Goal: Obtain resource: Obtain resource

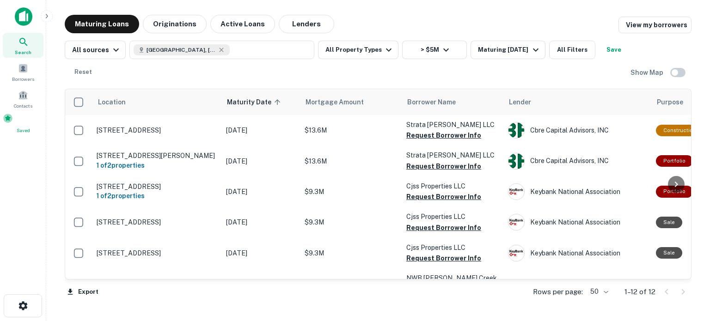
click at [13, 123] on span at bounding box center [8, 118] width 10 height 10
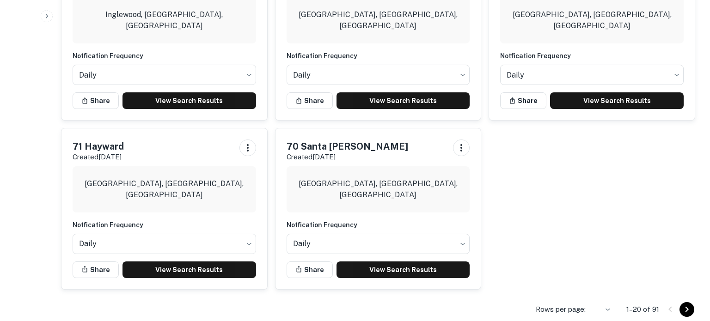
scroll to position [977, 0]
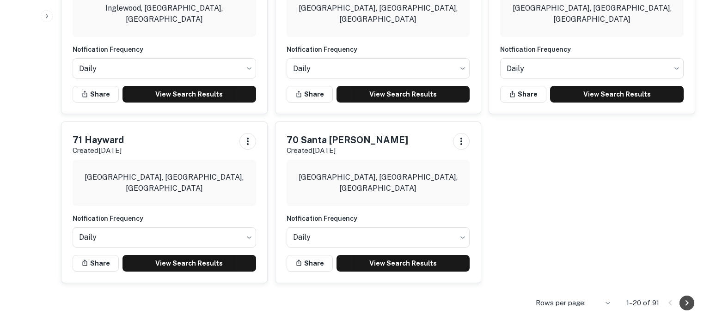
click at [686, 307] on icon "Go to next page" at bounding box center [686, 303] width 11 height 11
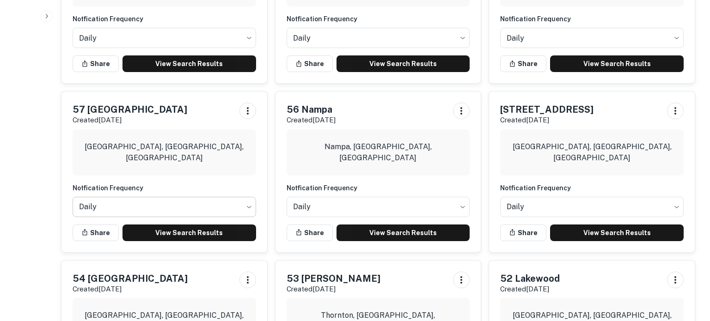
scroll to position [687, 0]
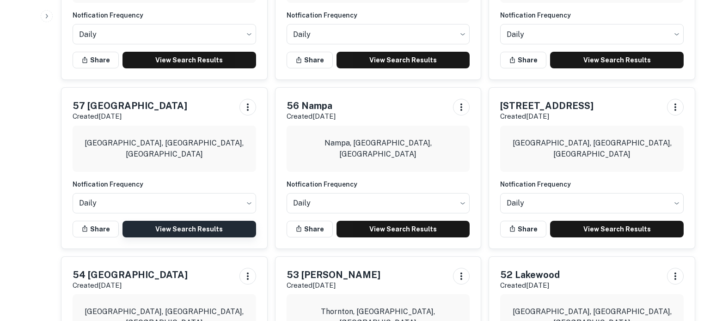
click at [213, 221] on link "View Search Results" at bounding box center [189, 229] width 134 height 17
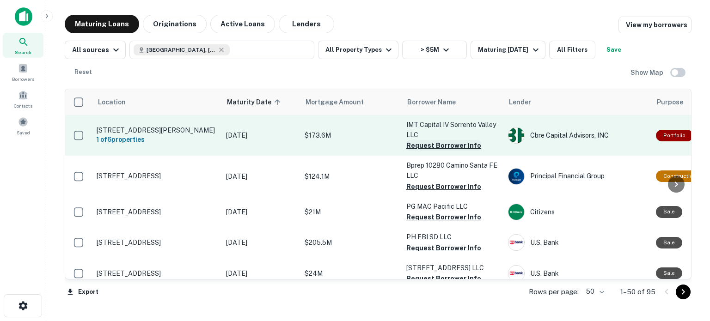
click at [417, 146] on button "Request Borrower Info" at bounding box center [443, 145] width 75 height 11
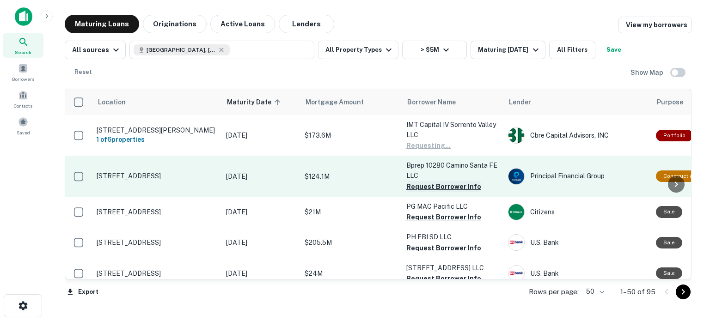
click at [426, 185] on button "Request Borrower Info" at bounding box center [443, 186] width 75 height 11
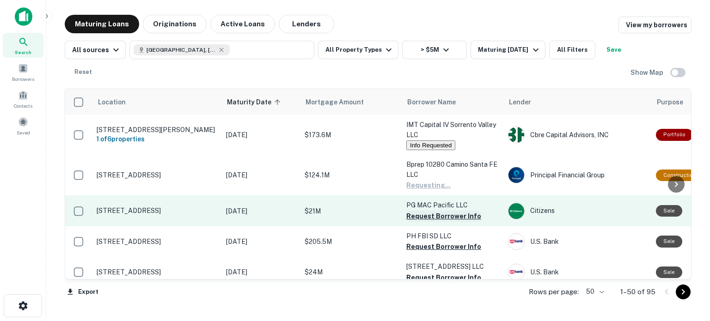
click at [436, 218] on button "Request Borrower Info" at bounding box center [443, 216] width 75 height 11
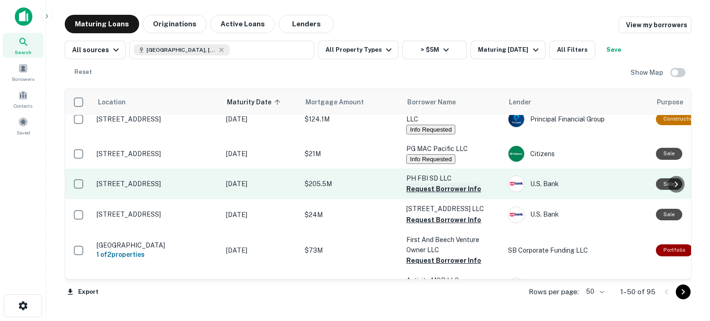
scroll to position [57, 0]
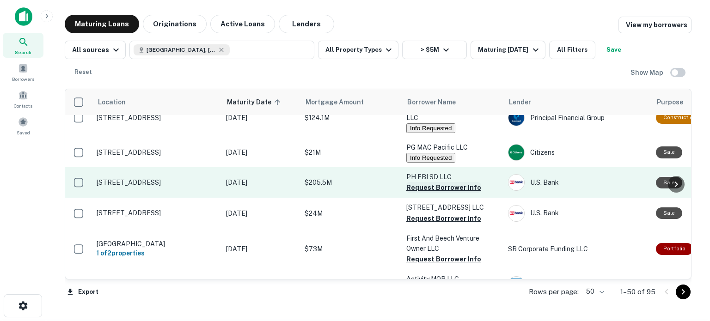
click at [433, 192] on button "Request Borrower Info" at bounding box center [443, 187] width 75 height 11
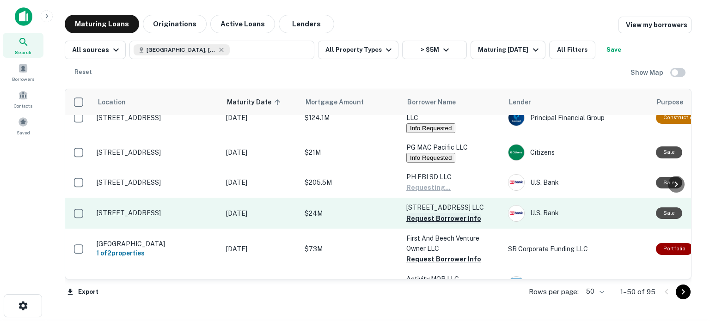
click at [435, 224] on button "Request Borrower Info" at bounding box center [443, 218] width 75 height 11
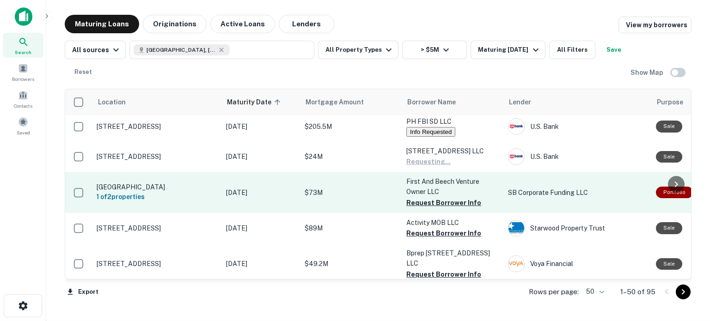
scroll to position [114, 0]
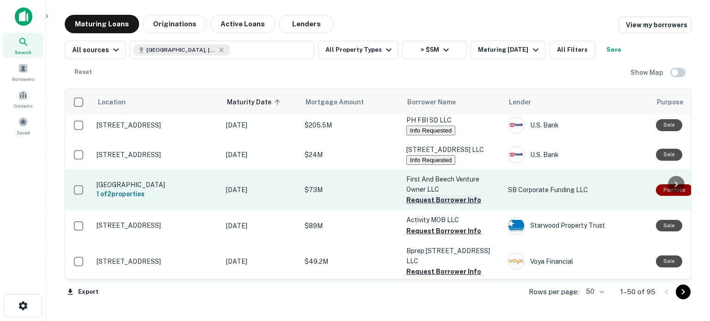
click at [435, 206] on button "Request Borrower Info" at bounding box center [443, 200] width 75 height 11
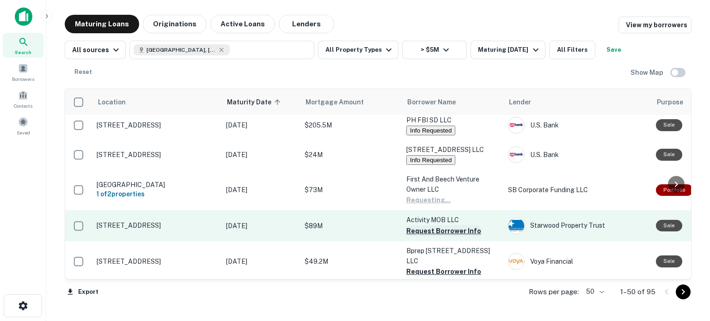
click at [436, 237] on button "Request Borrower Info" at bounding box center [443, 230] width 75 height 11
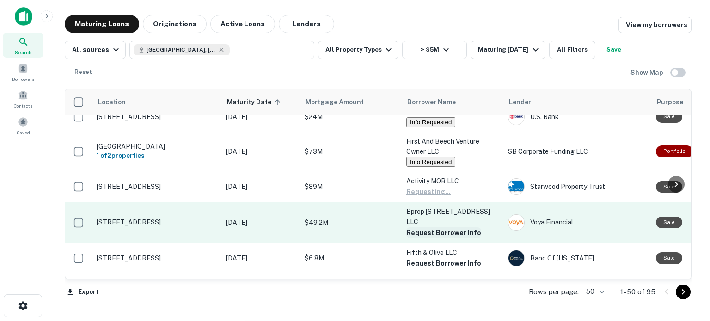
scroll to position [202, 0]
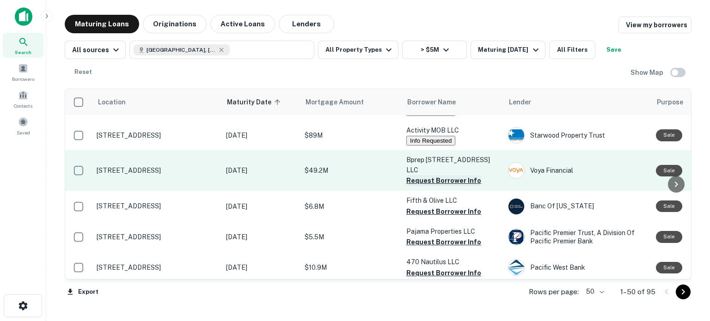
click at [435, 186] on button "Request Borrower Info" at bounding box center [443, 180] width 75 height 11
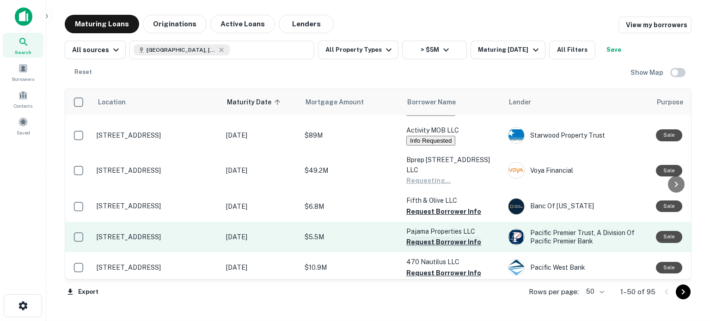
click at [434, 217] on button "Request Borrower Info" at bounding box center [443, 211] width 75 height 11
click at [434, 248] on button "Request Borrower Info" at bounding box center [443, 242] width 75 height 11
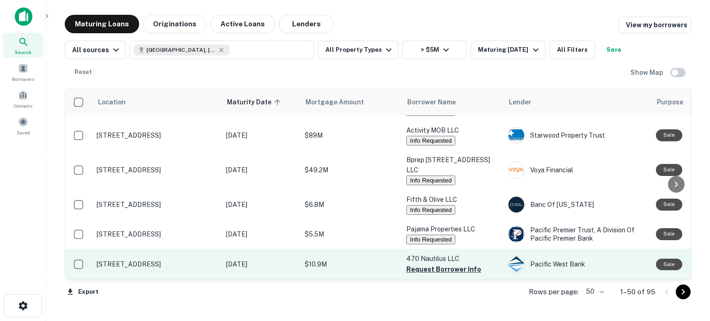
scroll to position [315, 0]
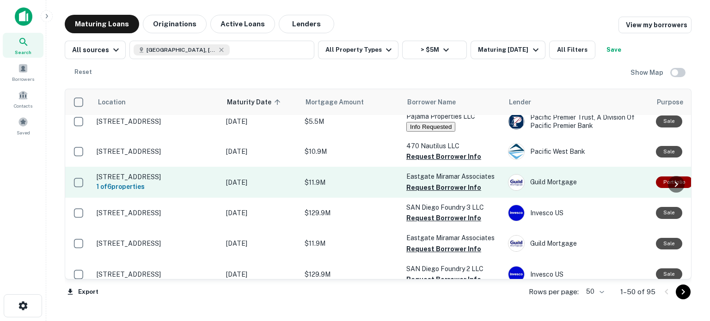
click at [426, 162] on button "Request Borrower Info" at bounding box center [443, 156] width 75 height 11
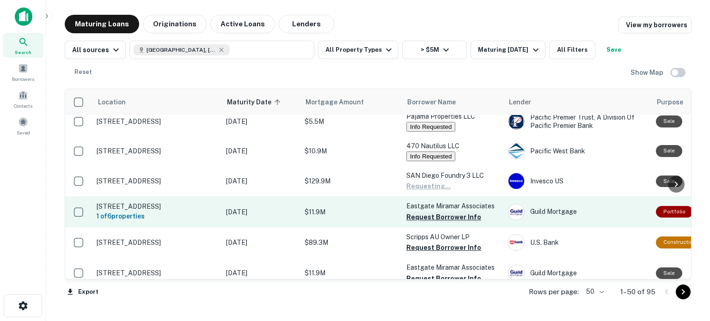
click at [438, 223] on button "Request Borrower Info" at bounding box center [443, 217] width 75 height 11
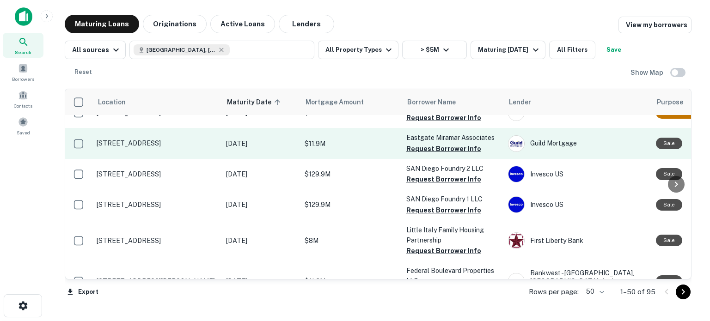
scroll to position [443, 0]
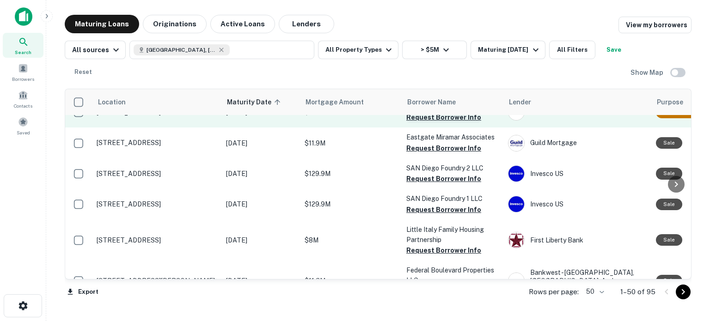
click at [434, 123] on button "Request Borrower Info" at bounding box center [443, 117] width 75 height 11
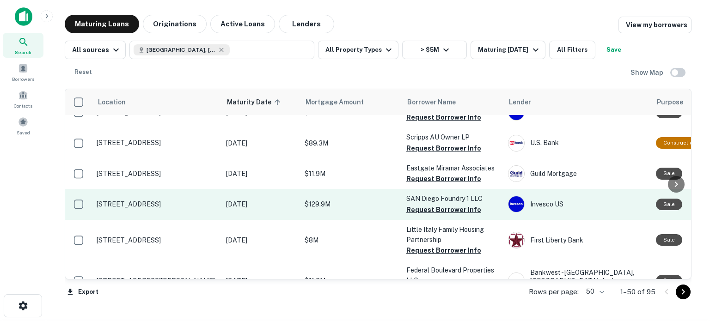
drag, startPoint x: 429, startPoint y: 178, endPoint x: 439, endPoint y: 228, distance: 50.9
click at [436, 184] on button "Request Borrower Info" at bounding box center [443, 178] width 75 height 11
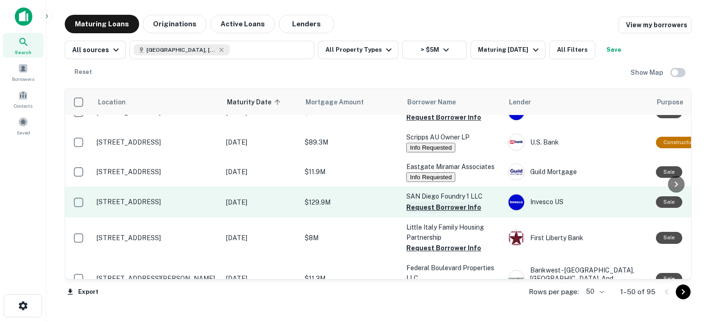
click at [438, 213] on button "Request Borrower Info" at bounding box center [443, 207] width 75 height 11
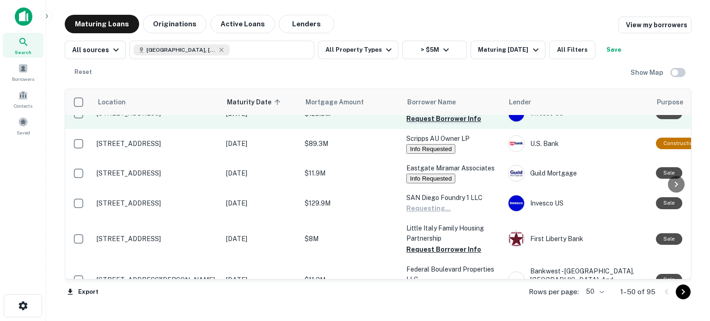
click at [432, 124] on button "Request Borrower Info" at bounding box center [443, 118] width 75 height 11
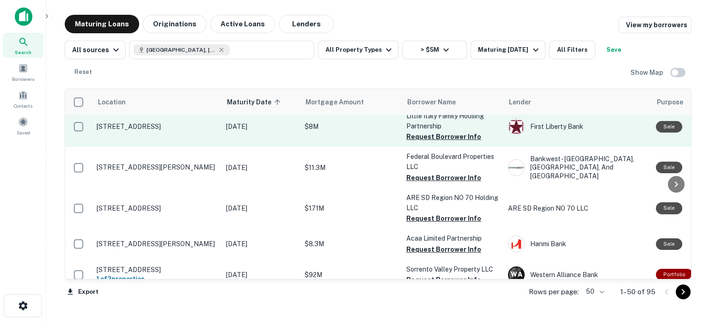
scroll to position [567, 0]
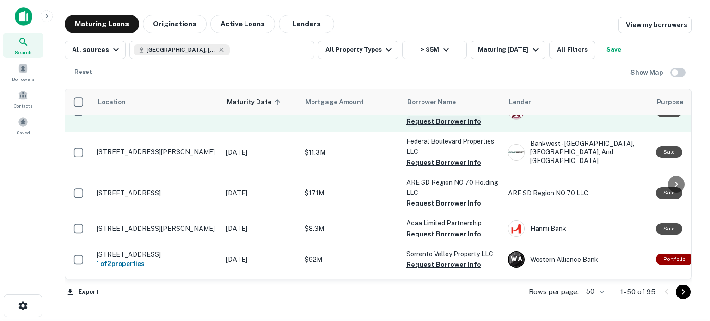
click at [432, 127] on button "Request Borrower Info" at bounding box center [443, 121] width 75 height 11
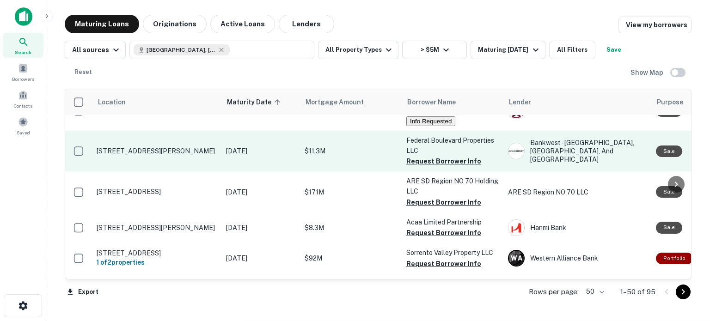
click at [431, 156] on p "Federal Boulevard Properties LLC" at bounding box center [452, 145] width 92 height 20
click at [432, 167] on button "Request Borrower Info" at bounding box center [443, 161] width 75 height 11
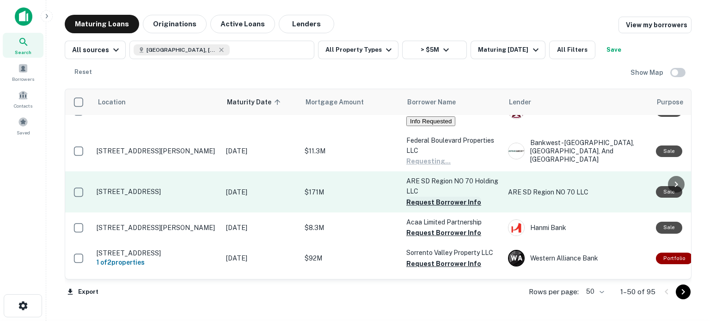
click at [442, 208] on button "Request Borrower Info" at bounding box center [443, 202] width 75 height 11
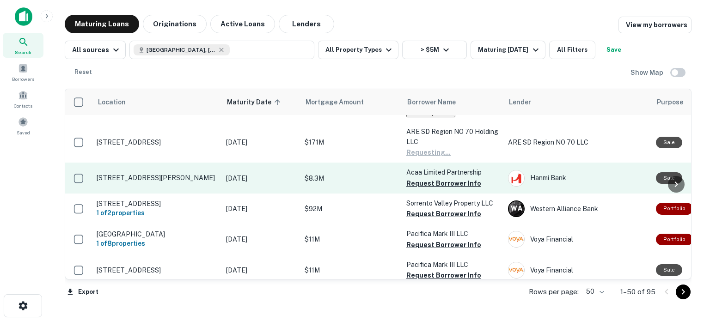
scroll to position [629, 0]
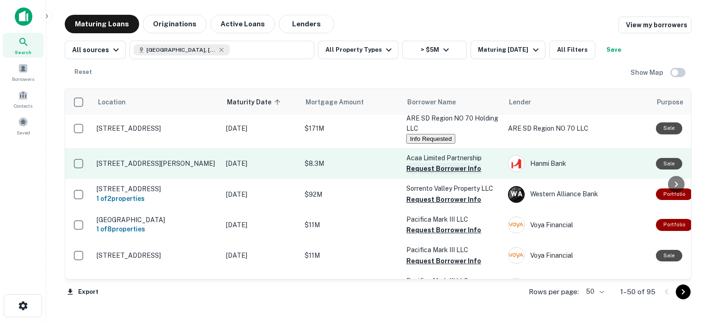
click at [426, 174] on button "Request Borrower Info" at bounding box center [443, 168] width 75 height 11
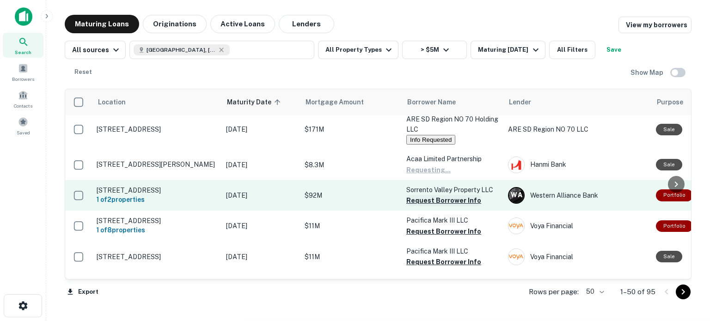
click at [422, 206] on button "Request Borrower Info" at bounding box center [443, 200] width 75 height 11
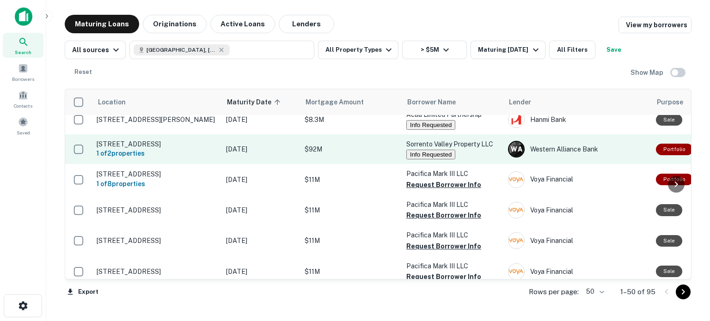
scroll to position [694, 0]
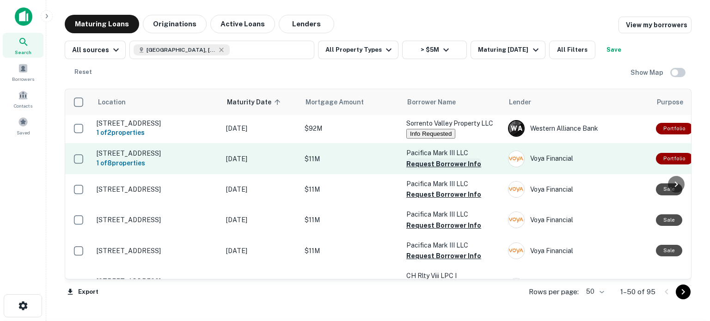
click at [432, 170] on button "Request Borrower Info" at bounding box center [443, 163] width 75 height 11
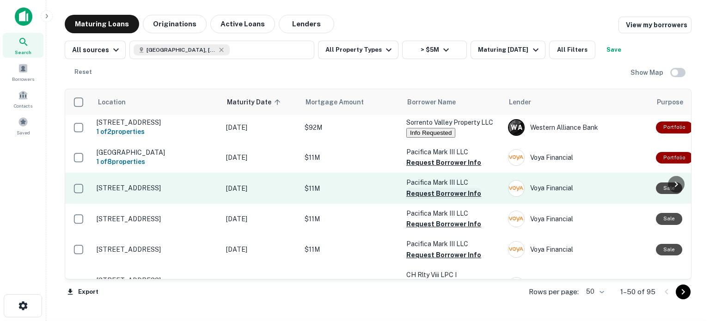
click at [432, 199] on button "Request Borrower Info" at bounding box center [443, 193] width 75 height 11
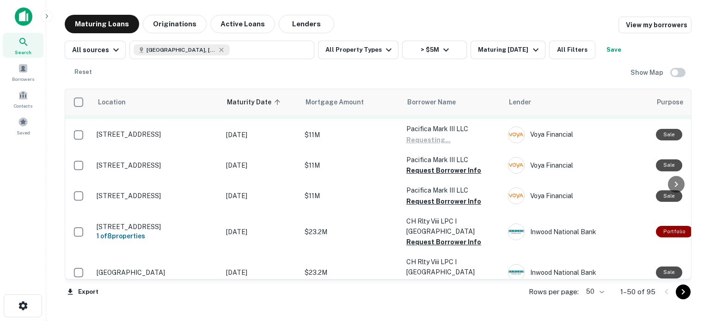
scroll to position [783, 0]
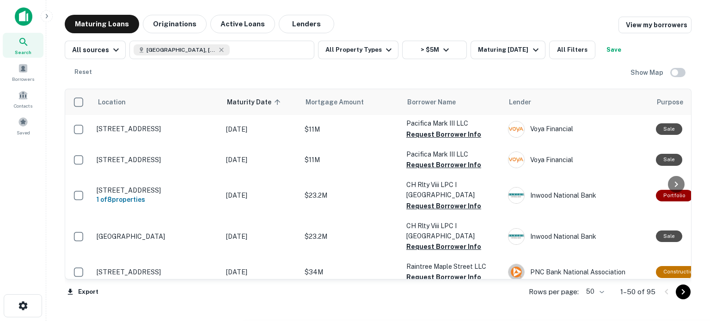
click at [426, 79] on button "Request Borrower Info" at bounding box center [443, 73] width 75 height 11
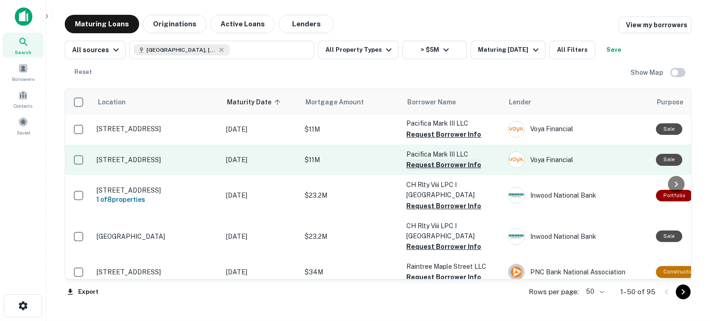
click at [437, 171] on button "Request Borrower Info" at bounding box center [443, 164] width 75 height 11
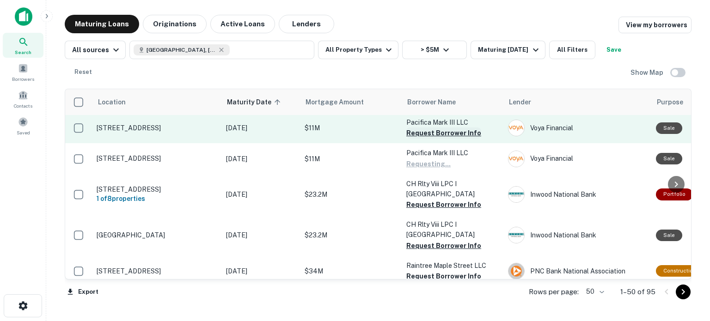
click at [431, 139] on button "Request Borrower Info" at bounding box center [443, 133] width 75 height 11
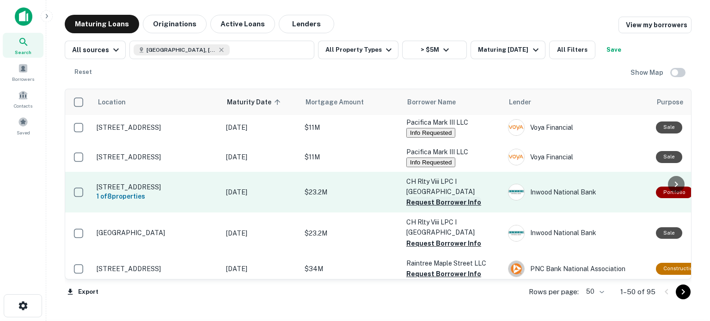
click at [434, 208] on button "Request Borrower Info" at bounding box center [443, 202] width 75 height 11
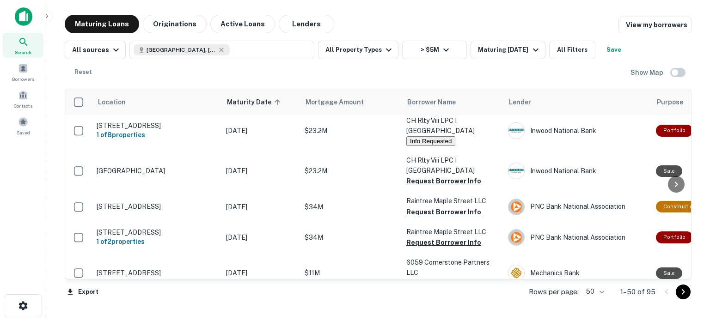
scroll to position [862, 0]
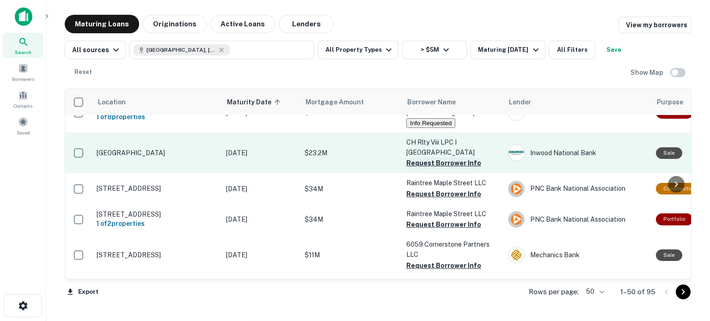
click at [426, 169] on button "Request Borrower Info" at bounding box center [443, 163] width 75 height 11
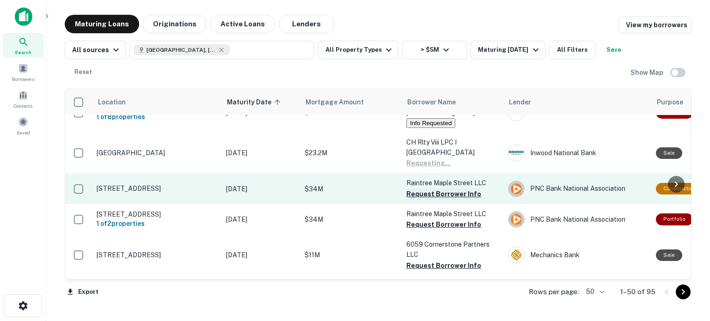
click at [431, 200] on button "Request Borrower Info" at bounding box center [443, 194] width 75 height 11
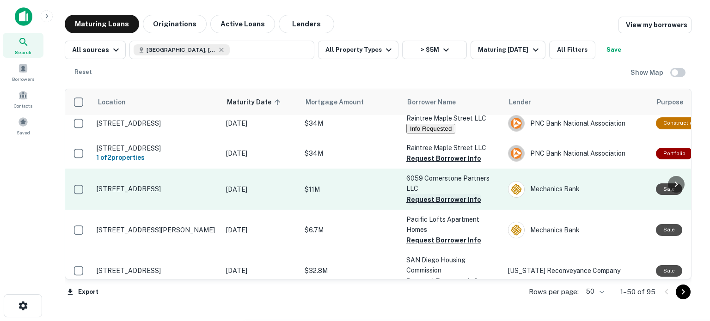
scroll to position [933, 0]
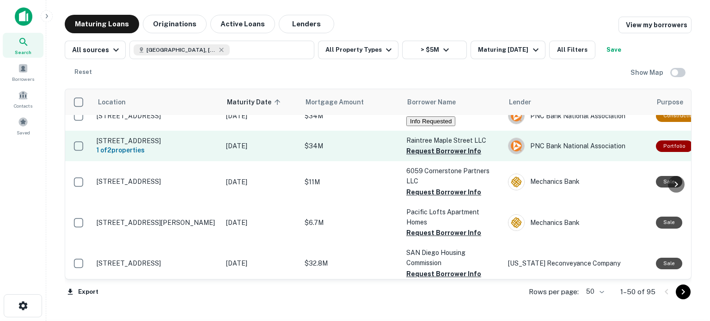
click at [432, 157] on button "Request Borrower Info" at bounding box center [443, 151] width 75 height 11
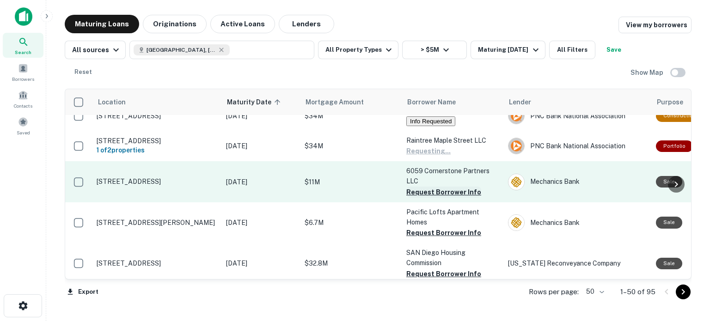
click at [435, 198] on button "Request Borrower Info" at bounding box center [443, 192] width 75 height 11
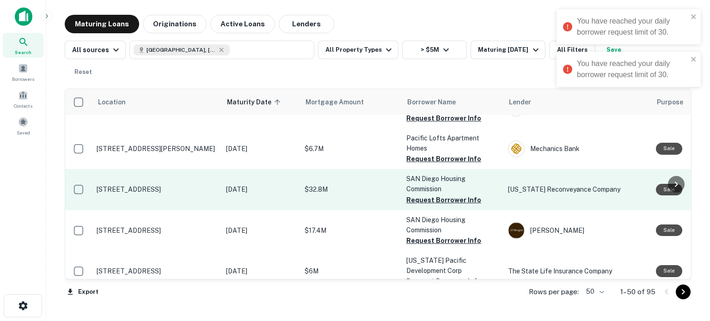
scroll to position [1016, 0]
